Goal: Task Accomplishment & Management: Manage account settings

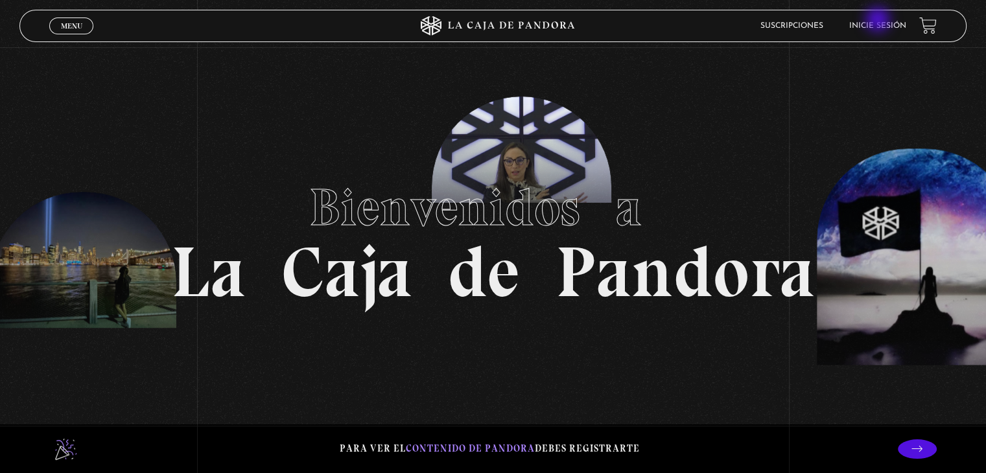
click at [879, 21] on li "Inicie sesión" at bounding box center [877, 26] width 57 height 20
click at [881, 27] on link "Inicie sesión" at bounding box center [877, 26] width 57 height 8
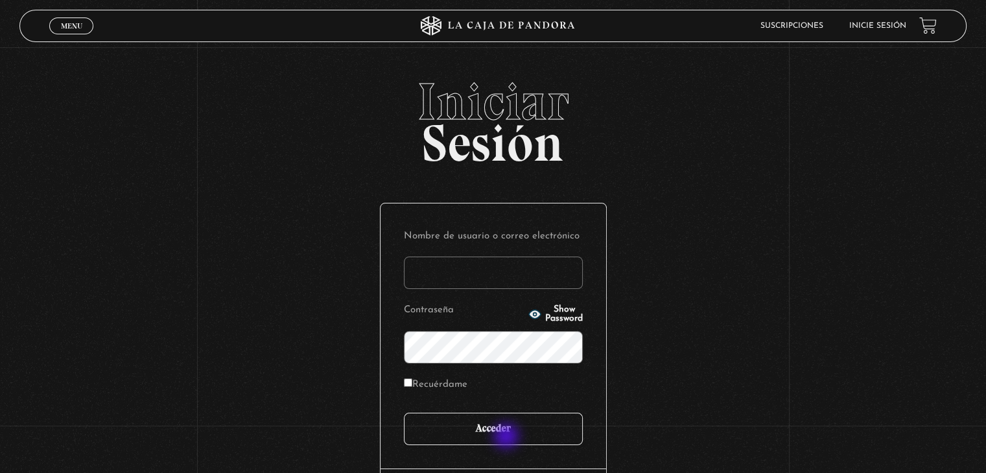
type input "mcamachoq06@gmail.com"
click at [507, 437] on input "Acceder" at bounding box center [493, 429] width 179 height 32
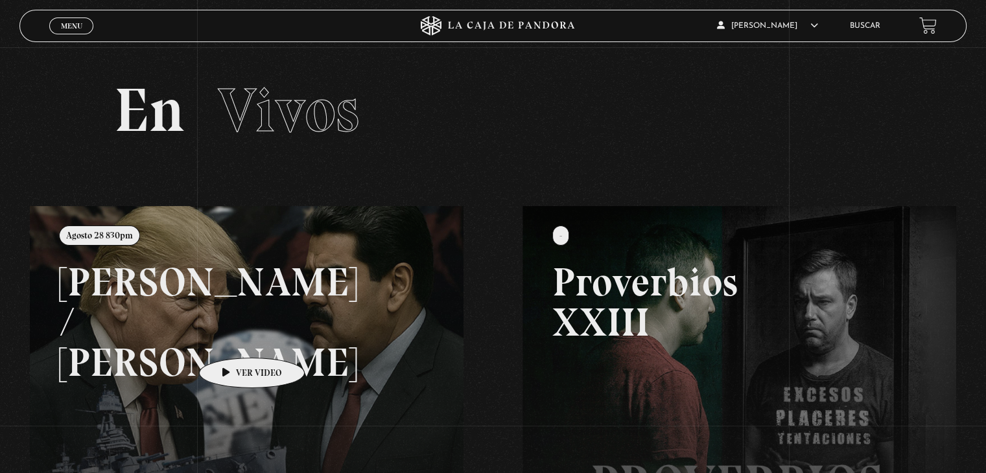
click at [231, 338] on link at bounding box center [523, 442] width 986 height 473
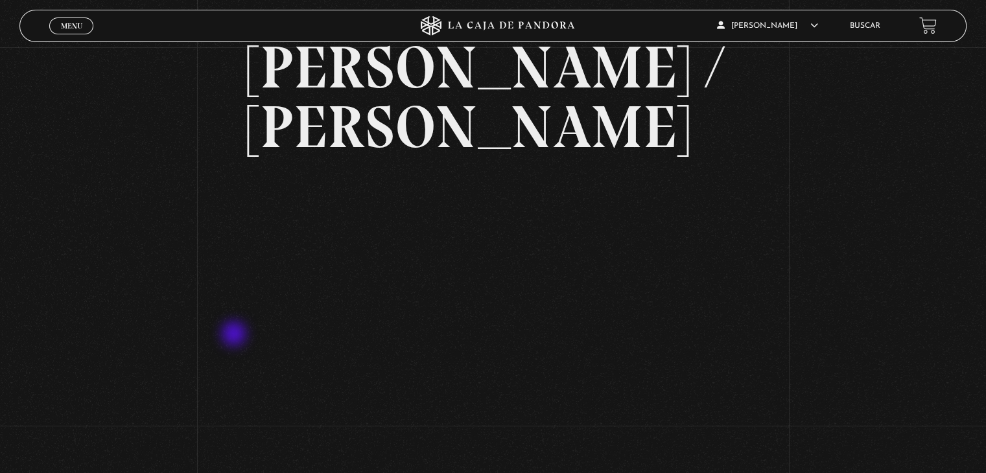
scroll to position [65, 0]
